Goal: Find contact information: Obtain details needed to contact an individual or organization

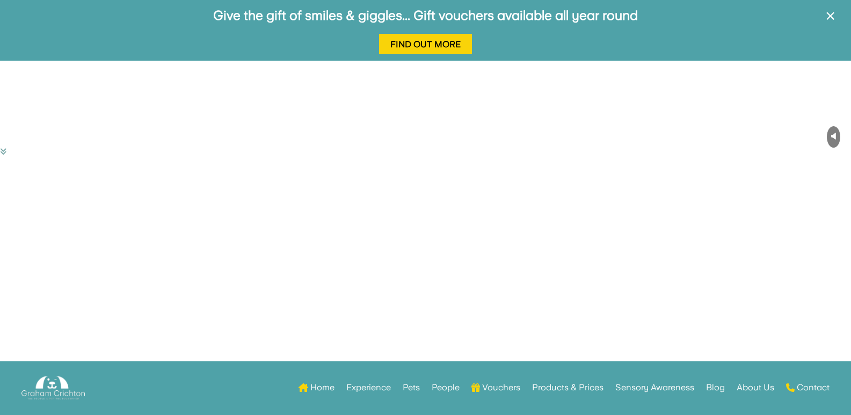
click at [786, 367] on link "Contact" at bounding box center [807, 388] width 43 height 42
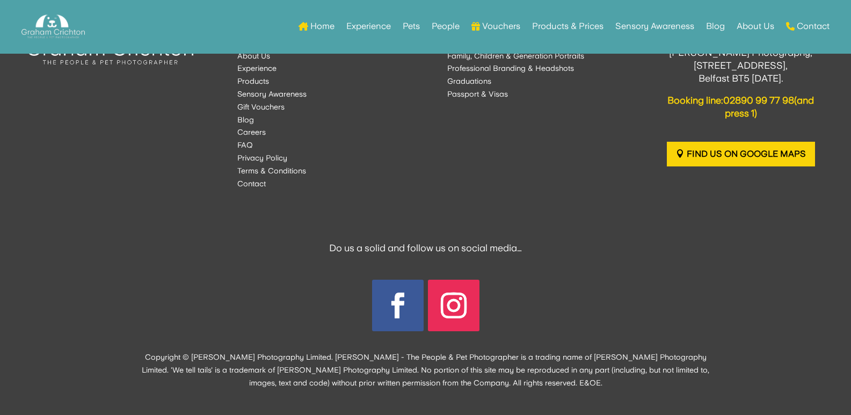
scroll to position [1436, 0]
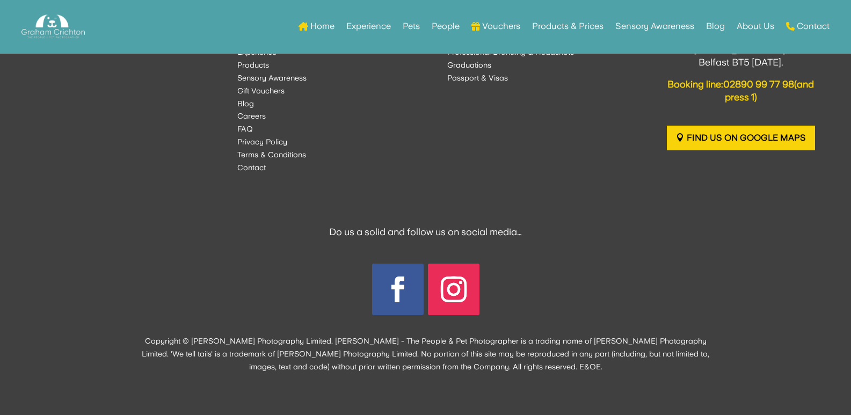
click at [253, 175] on div "Places to be... Home About Us Experience Products Sensory Awareness Gift Vouche…" at bounding box center [425, 89] width 797 height 197
click at [253, 171] on font "Contact" at bounding box center [251, 167] width 28 height 9
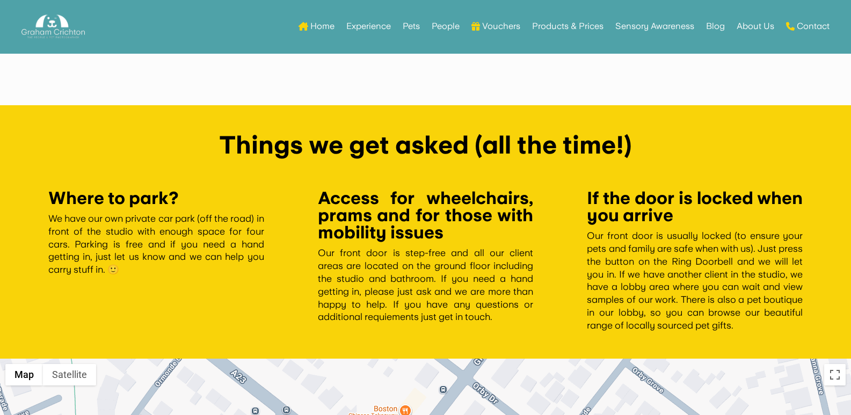
scroll to position [848, 0]
